Goal: Information Seeking & Learning: Check status

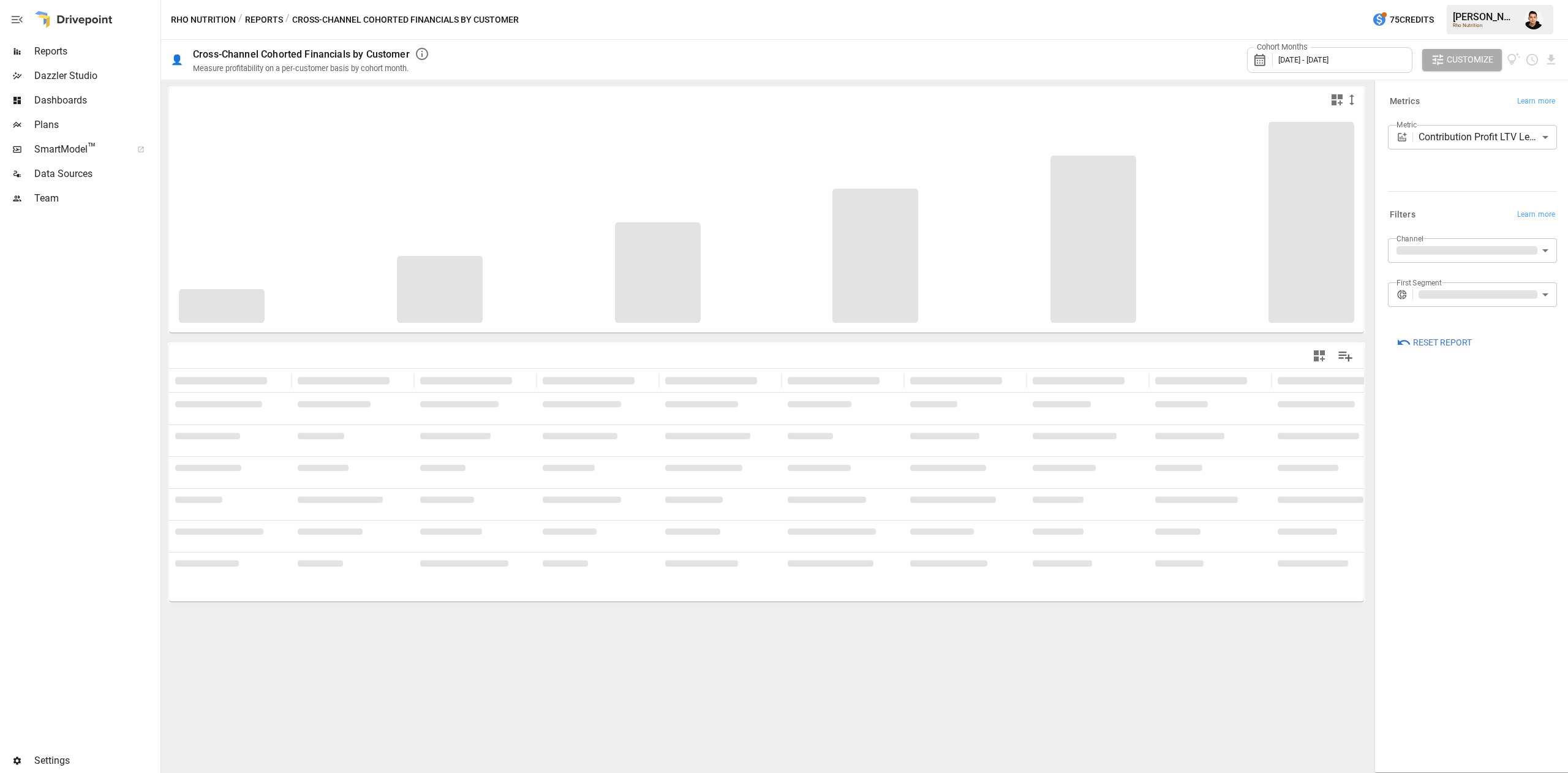
click at [81, 56] on span "Reports" at bounding box center [96, 51] width 124 height 15
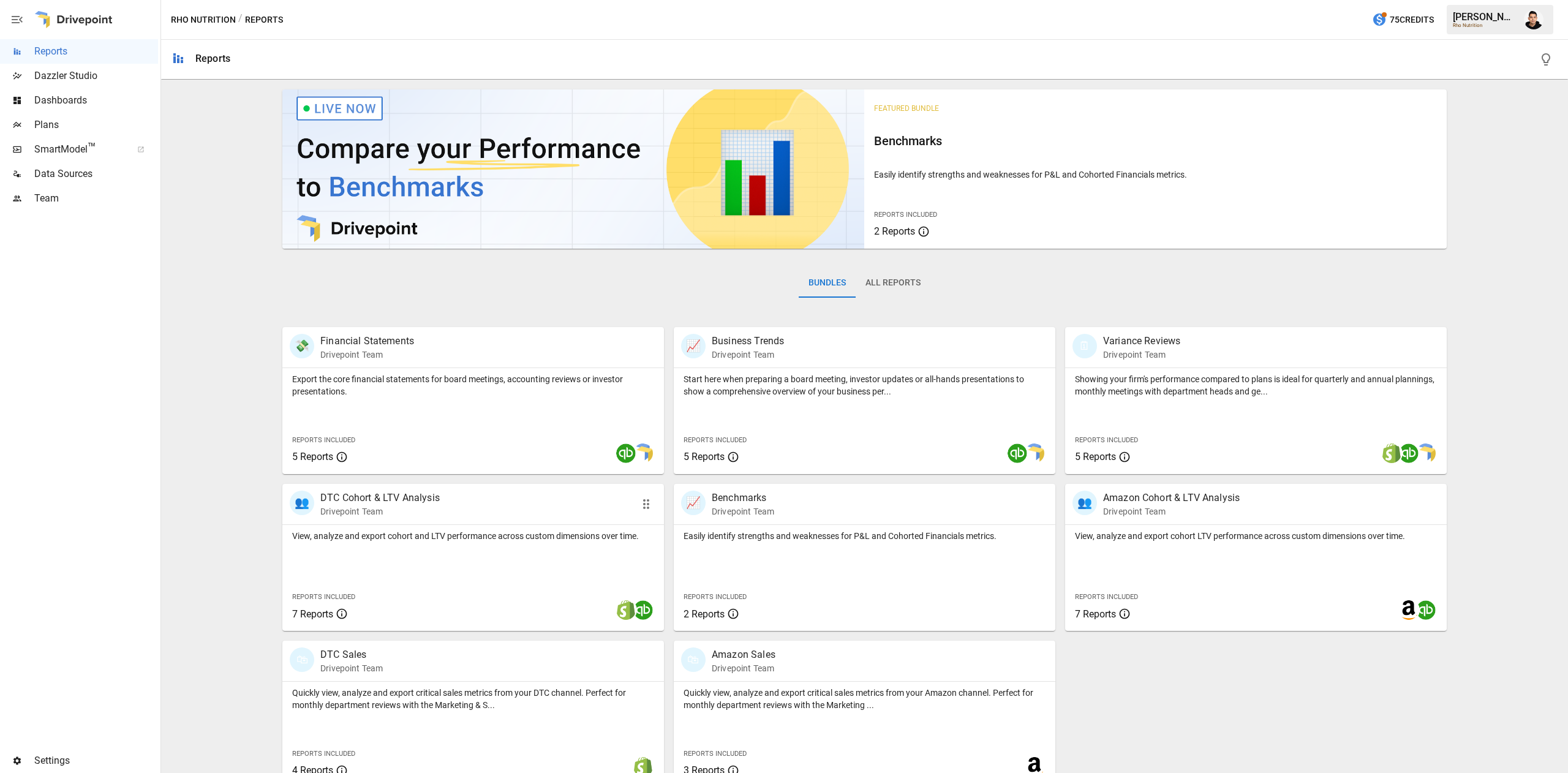
scroll to position [20, 0]
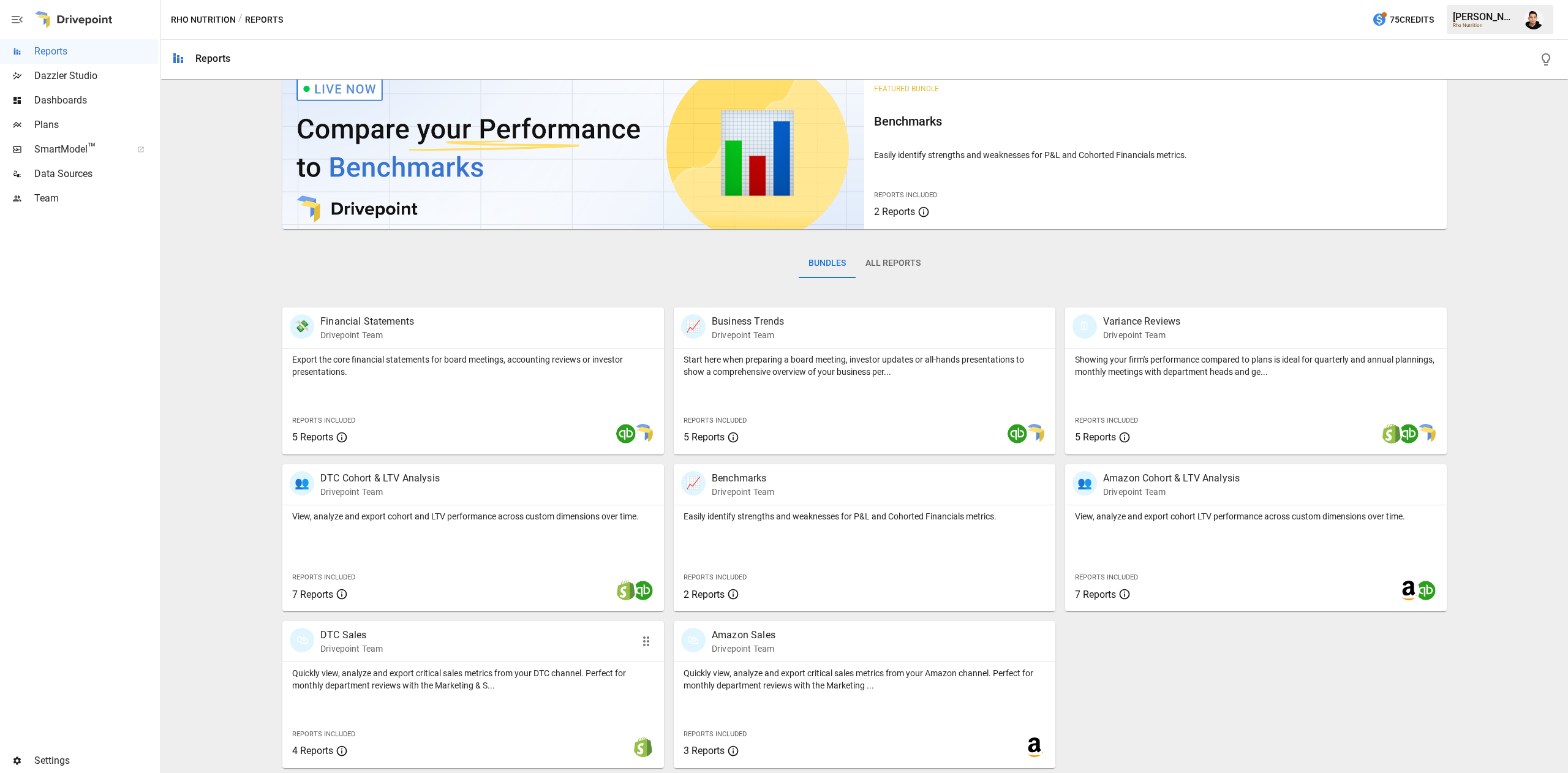
click at [555, 690] on p "Quickly view, analyze and export critical sales metrics from your DTC channel. …" at bounding box center [473, 679] width 362 height 24
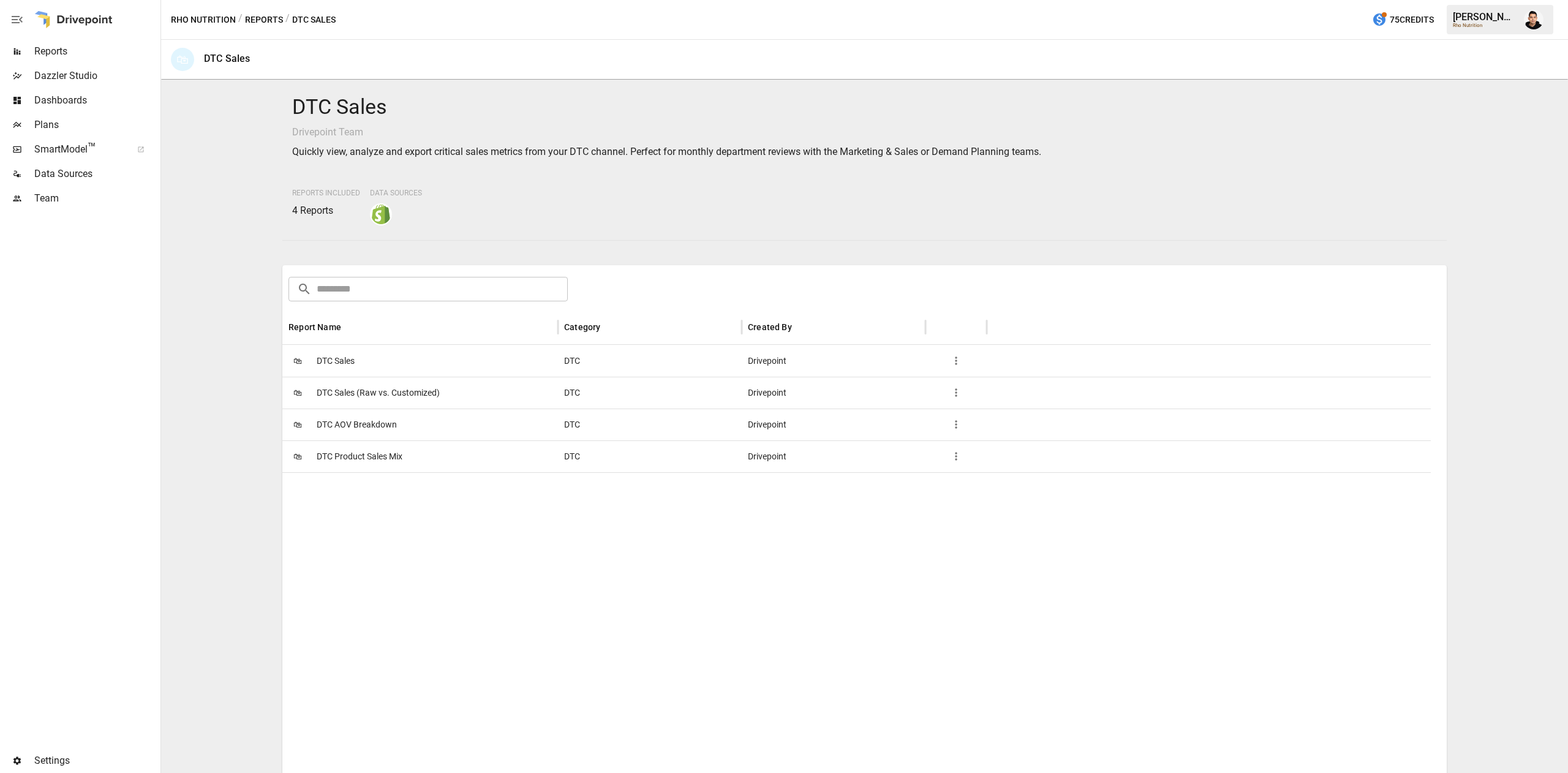
click at [353, 363] on span "DTC Sales" at bounding box center [335, 361] width 38 height 31
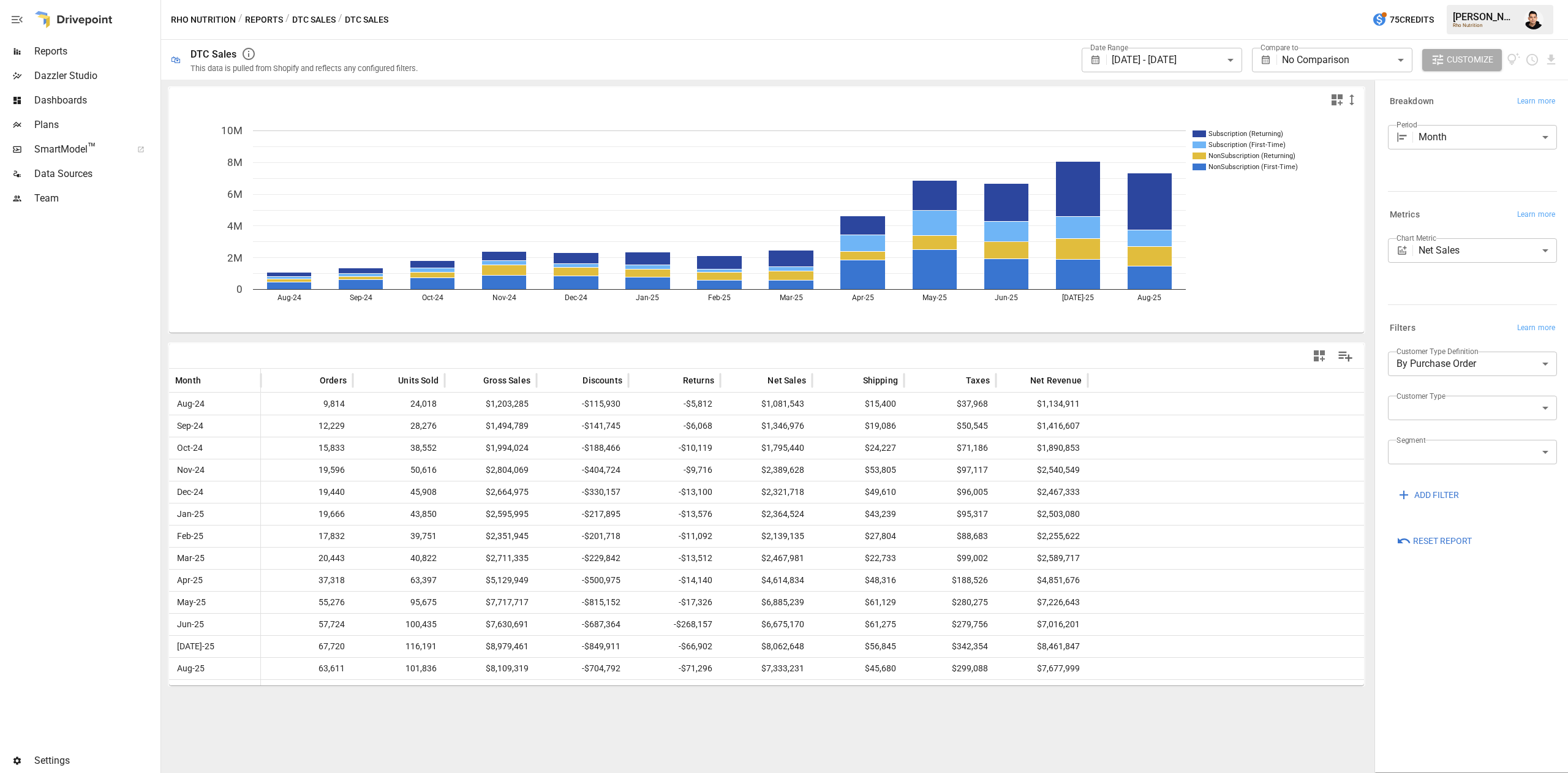
click at [1428, 535] on span "Reset Report" at bounding box center [1443, 541] width 59 height 15
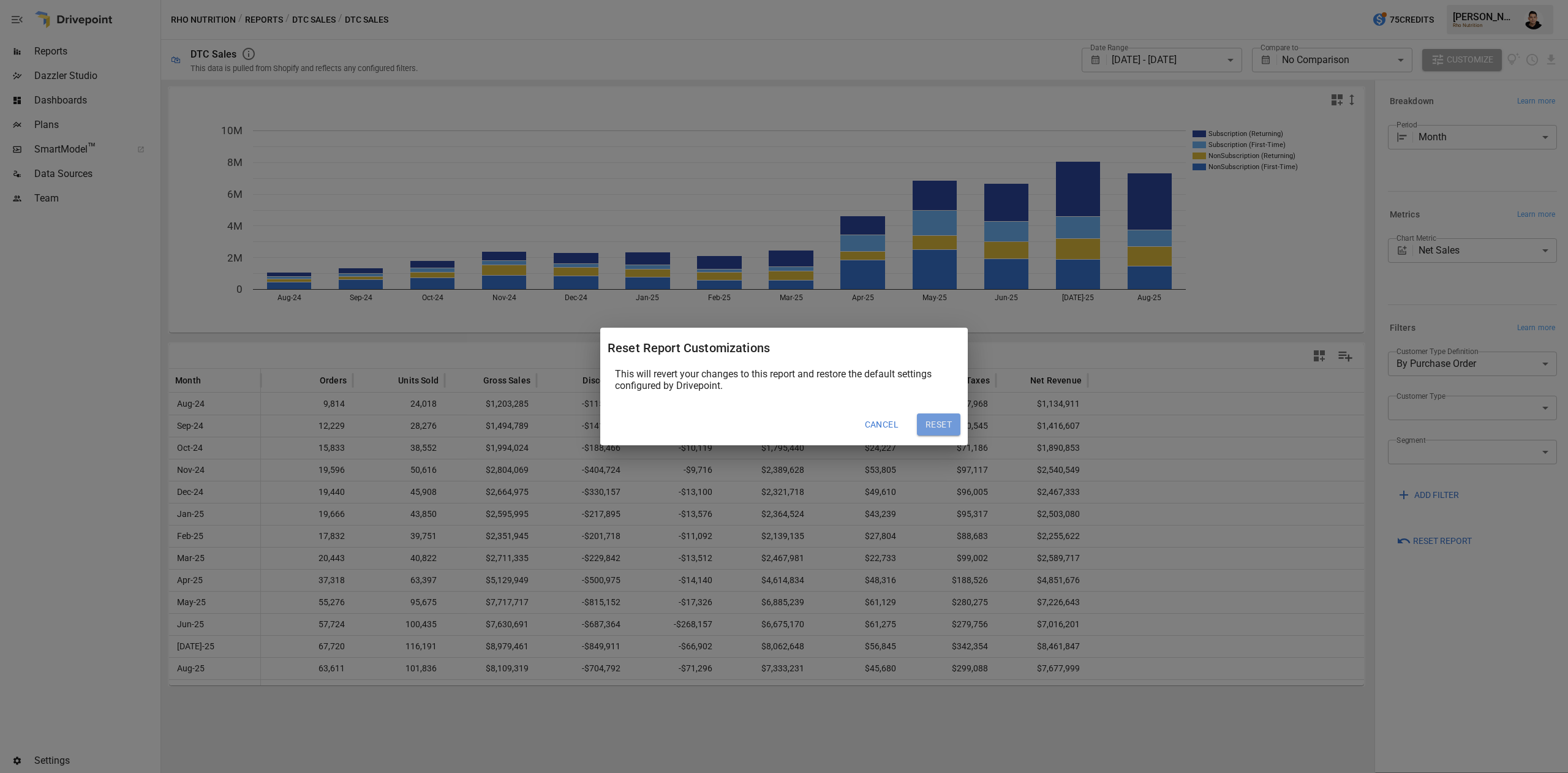
click at [951, 420] on button "Reset" at bounding box center [939, 424] width 44 height 22
